Goal: Find specific page/section: Find specific page/section

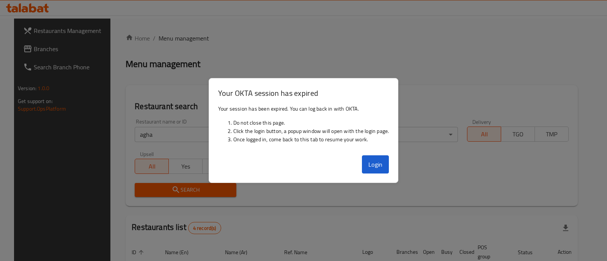
scroll to position [151, 0]
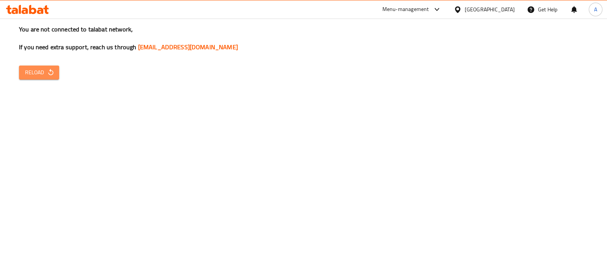
click at [40, 69] on span "Reload" at bounding box center [39, 72] width 28 height 9
click at [47, 68] on span "Reload" at bounding box center [39, 72] width 28 height 9
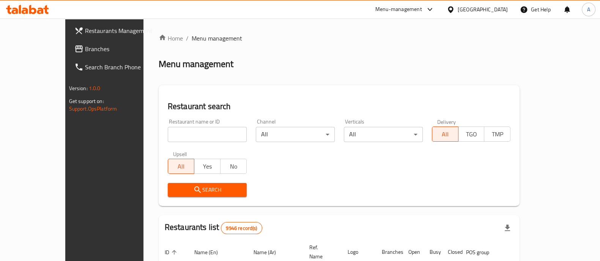
click at [190, 133] on input "search" at bounding box center [207, 134] width 79 height 15
type input "nando"
click at [183, 192] on span "Search" at bounding box center [207, 190] width 67 height 9
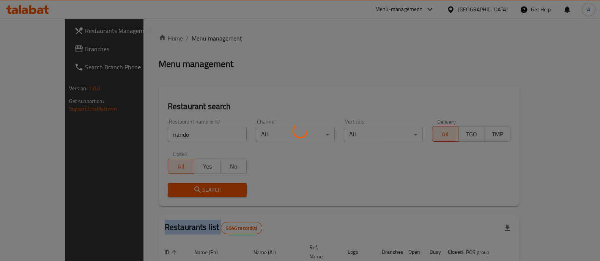
click at [184, 192] on div at bounding box center [300, 130] width 600 height 261
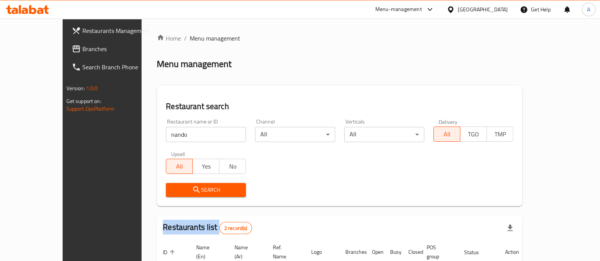
scroll to position [89, 0]
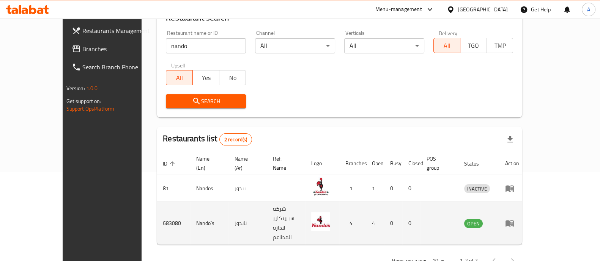
click at [157, 204] on td "683080" at bounding box center [173, 223] width 33 height 43
copy td "683080"
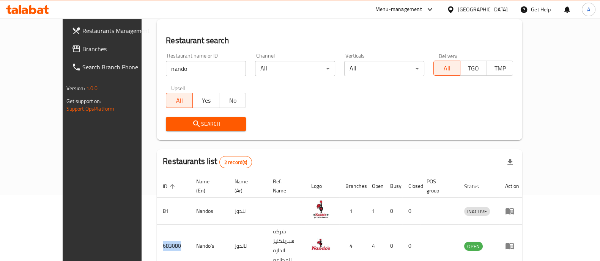
scroll to position [0, 0]
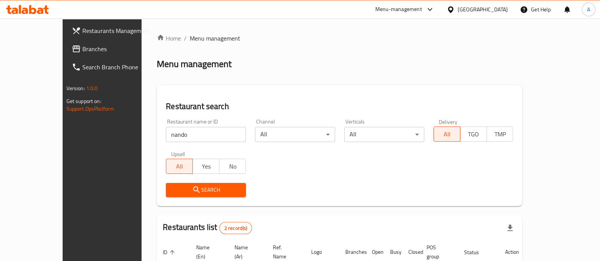
click at [41, 11] on icon at bounding box center [27, 9] width 43 height 9
